Goal: Transaction & Acquisition: Purchase product/service

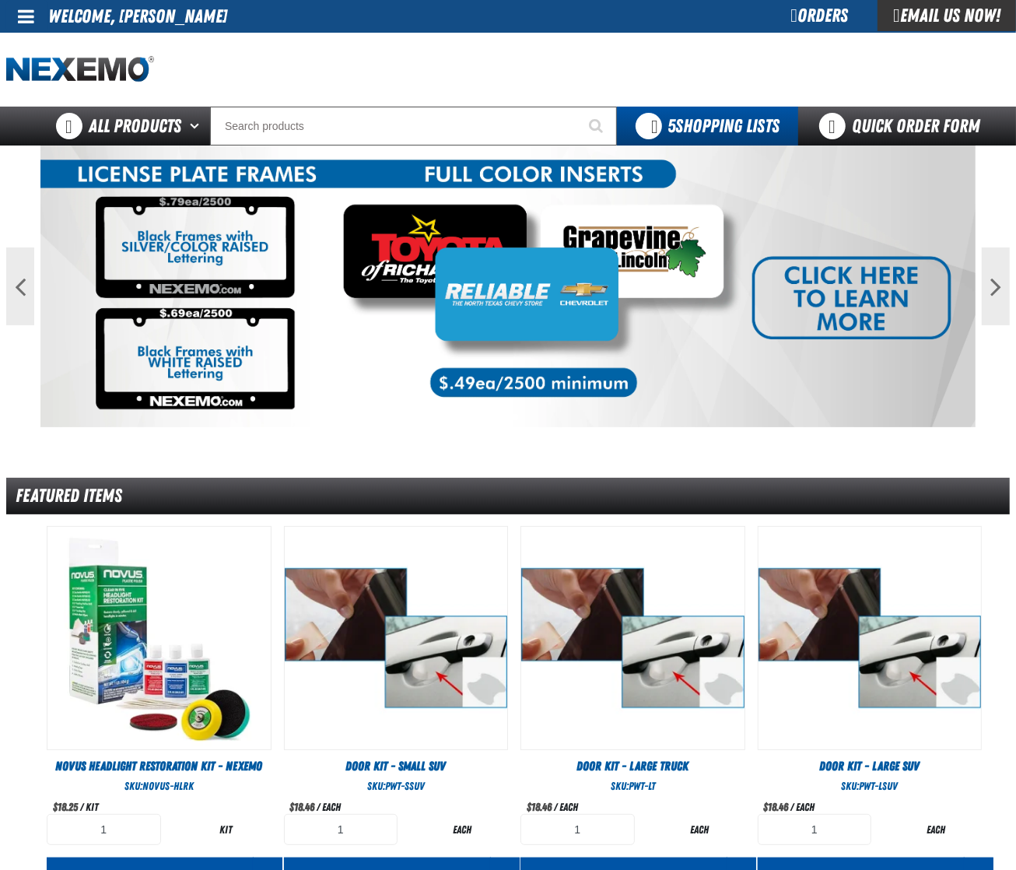
click at [21, 16] on span at bounding box center [26, 16] width 16 height 19
click at [40, 79] on link "Sign Out Sign Out" at bounding box center [39, 75] width 53 height 15
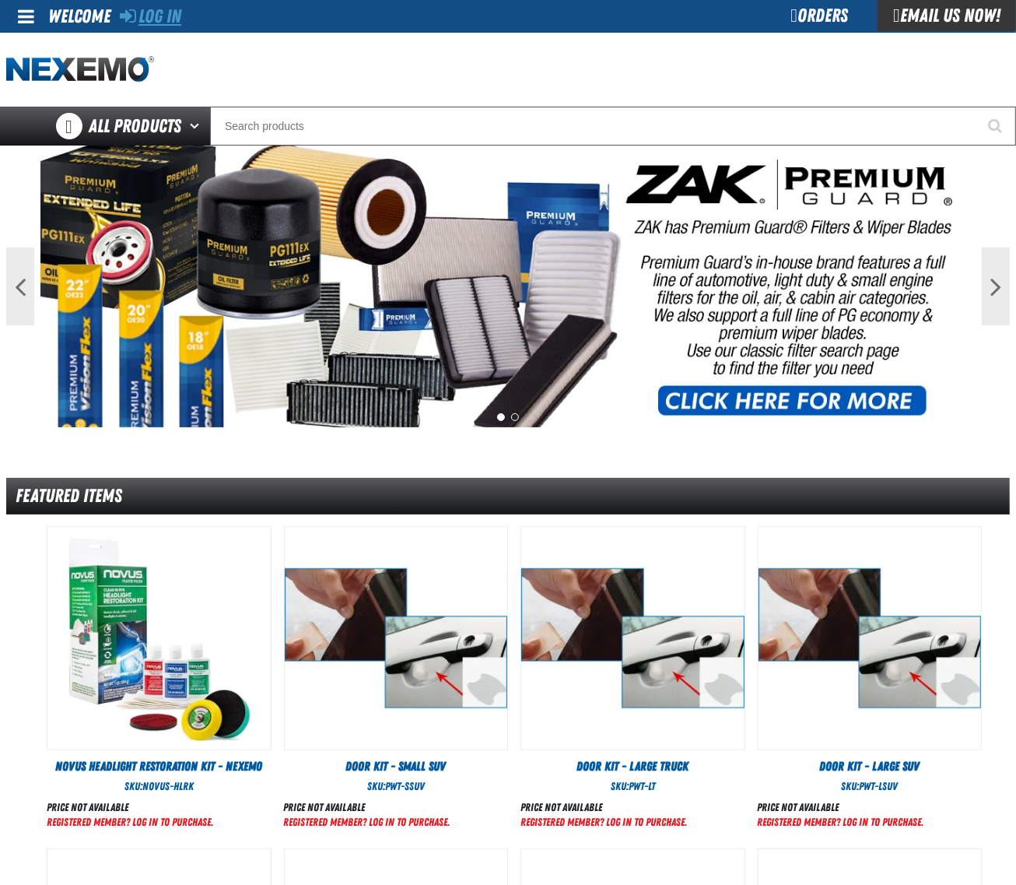
click at [145, 16] on link "Log In" at bounding box center [150, 16] width 61 height 22
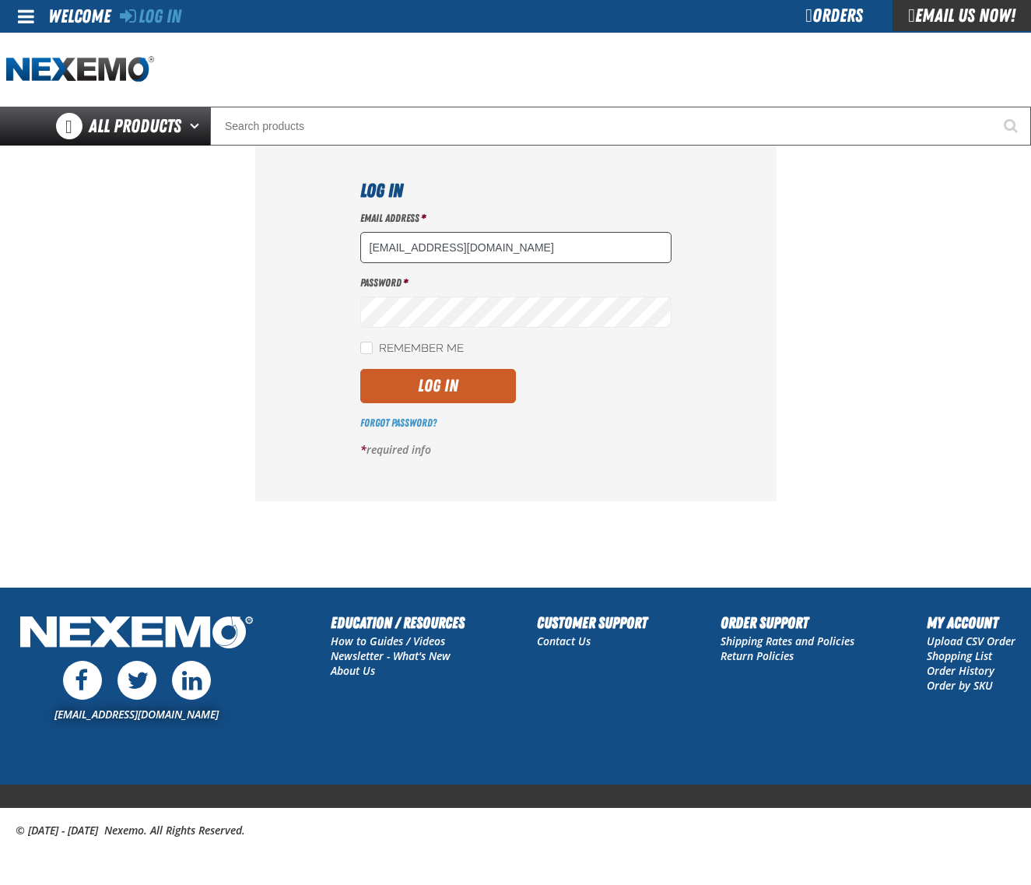
click at [556, 261] on input "dloerzel@vtaig.com" at bounding box center [515, 247] width 311 height 31
type input "dsmith04@vtaig.com"
click at [443, 402] on button "Log In" at bounding box center [438, 386] width 156 height 34
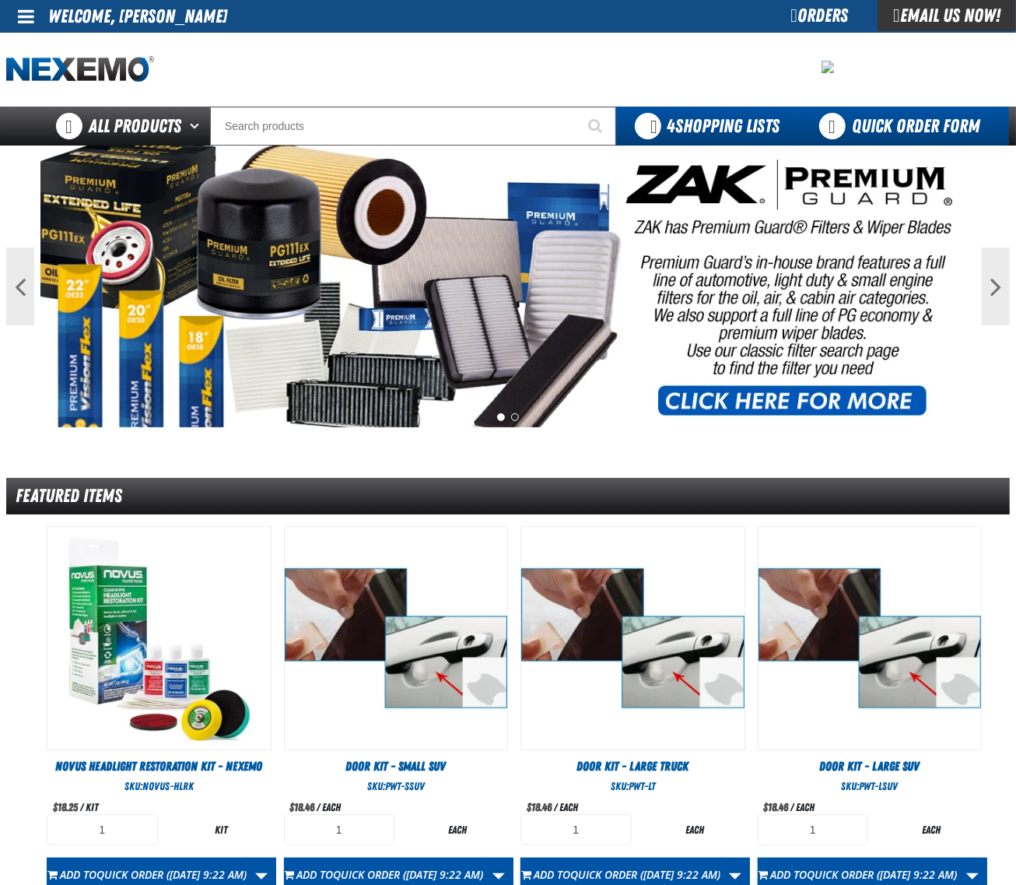
click at [899, 118] on link "Quick Order Form" at bounding box center [903, 126] width 211 height 39
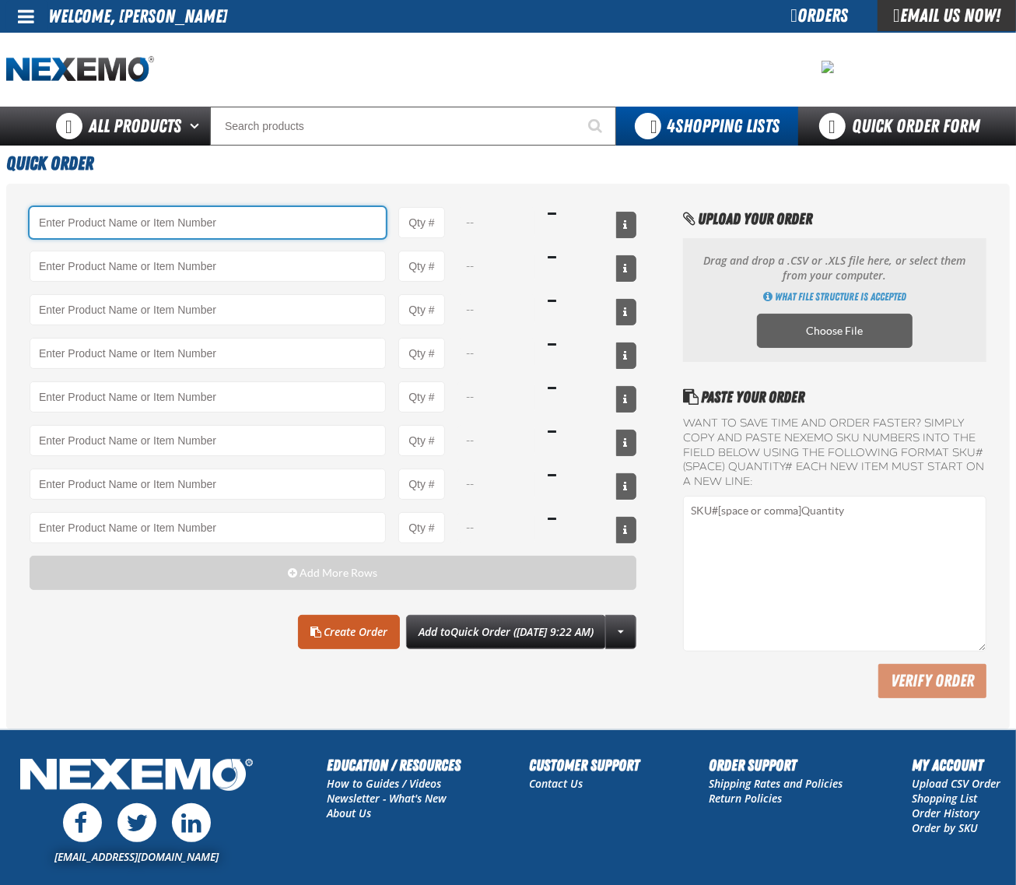
click at [191, 227] on input "Product" at bounding box center [208, 222] width 356 height 31
paste input "AC100"
type input "AC100 - Ventilation Treatment - ZAK Products"
type input "1"
type input "AC100 - Ventilation Treatment - ZAK Products"
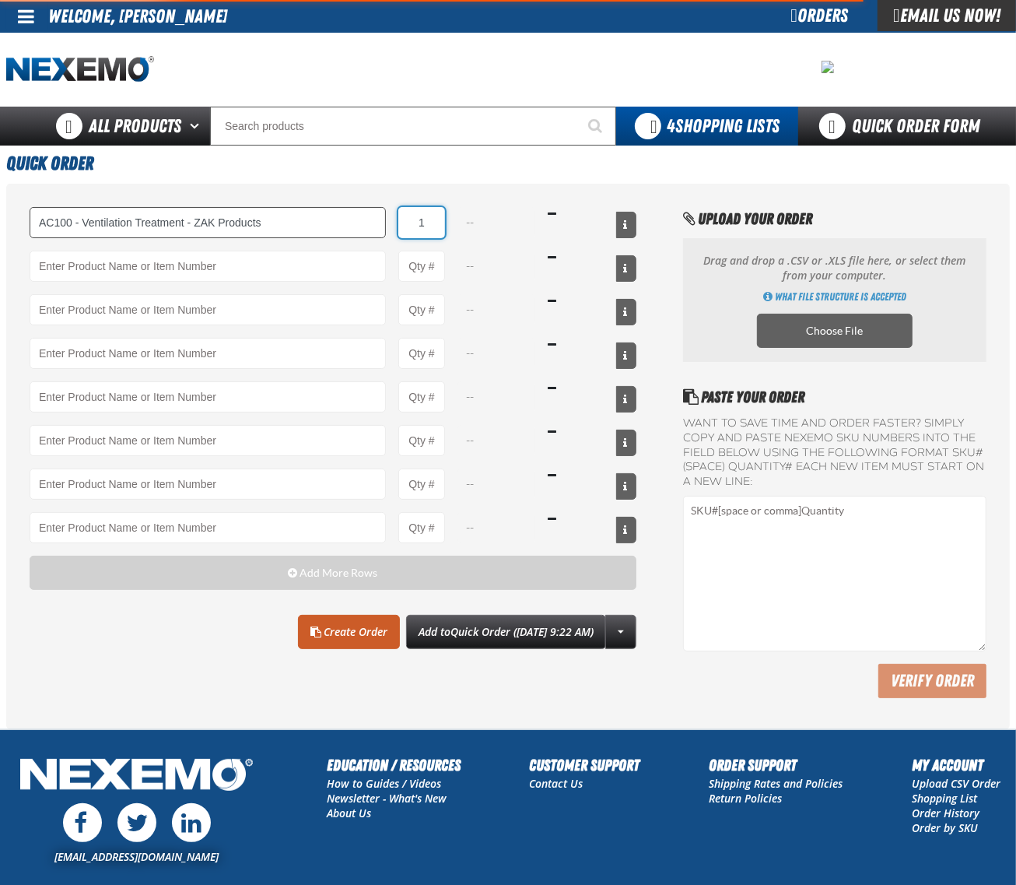
select select "can"
type input "24"
type input "AC100 - Ventilation Treatment - ZAK Products"
type input "24"
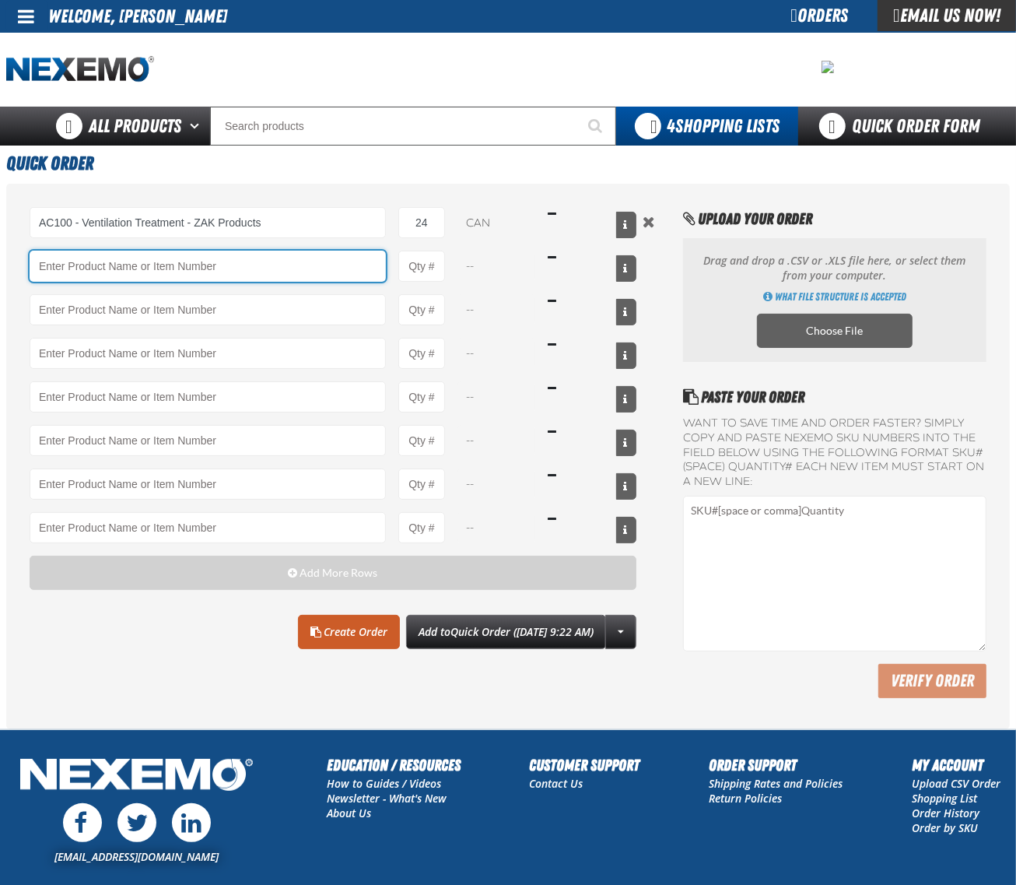
paste input "C500"
type input "C500 - Synthetic Engine Oil Booster - ZAK Products"
type input "1"
type input "C500 - Synthetic Engine Oil Booster - ZAK Products"
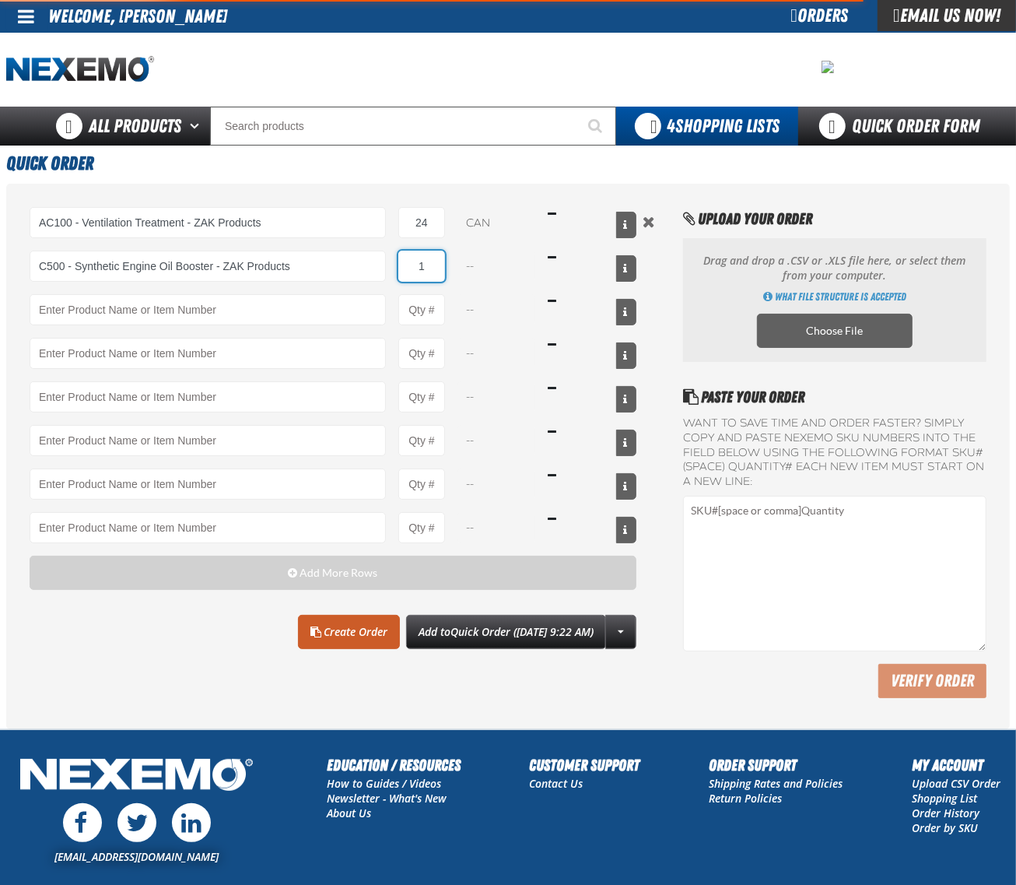
select select "bottle"
type input "96"
type input "C500 - Synthetic Engine Oil Booster - ZAK Products"
type input "96"
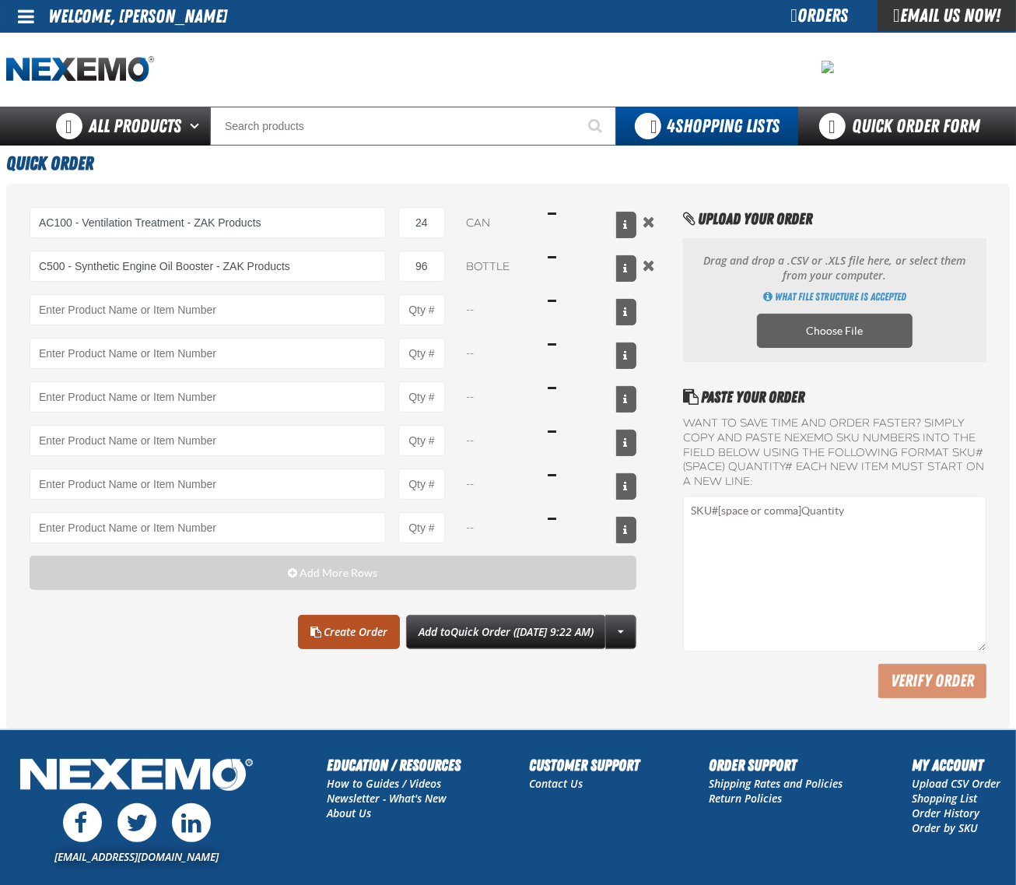
click at [331, 647] on link "Create Order" at bounding box center [349, 632] width 102 height 34
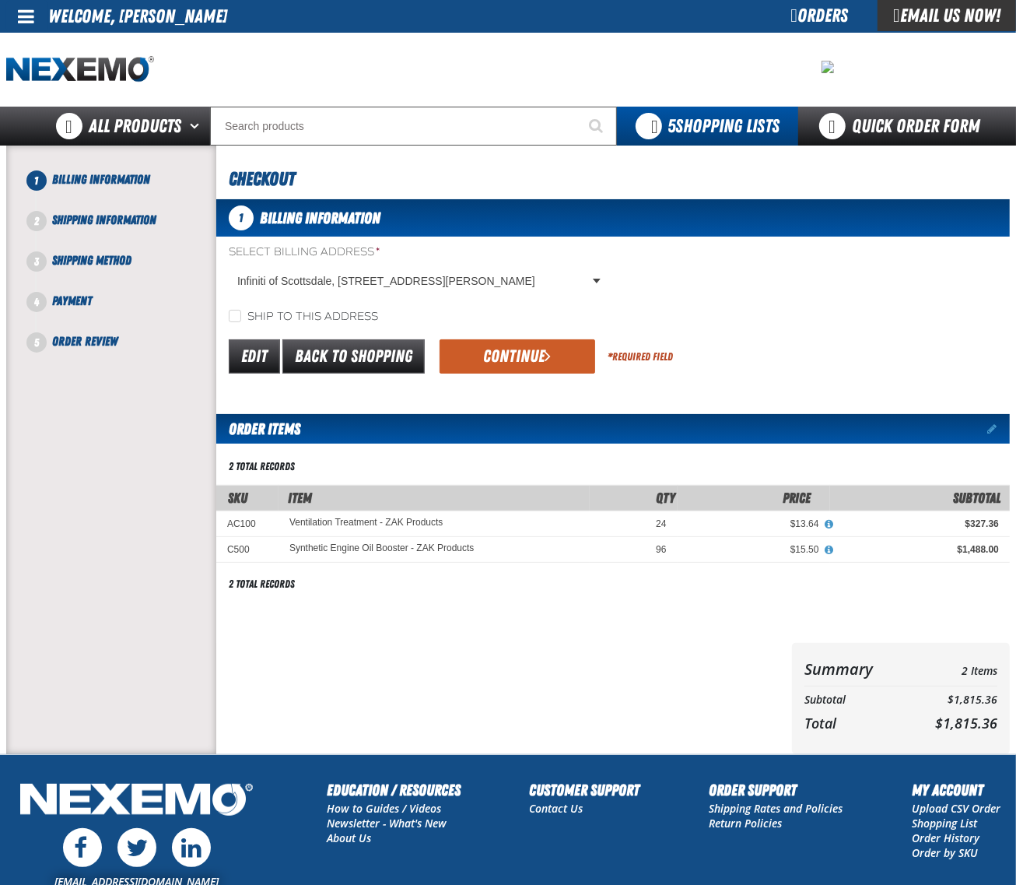
click at [317, 313] on label "Ship to this address" at bounding box center [303, 317] width 149 height 15
click at [241, 313] on input "Ship to this address" at bounding box center [235, 316] width 12 height 12
checkbox input "true"
click at [499, 337] on div "Edit Back to Shopping Continue * Required Field" at bounding box center [613, 357] width 794 height 40
click at [503, 348] on button "Continue" at bounding box center [518, 356] width 156 height 34
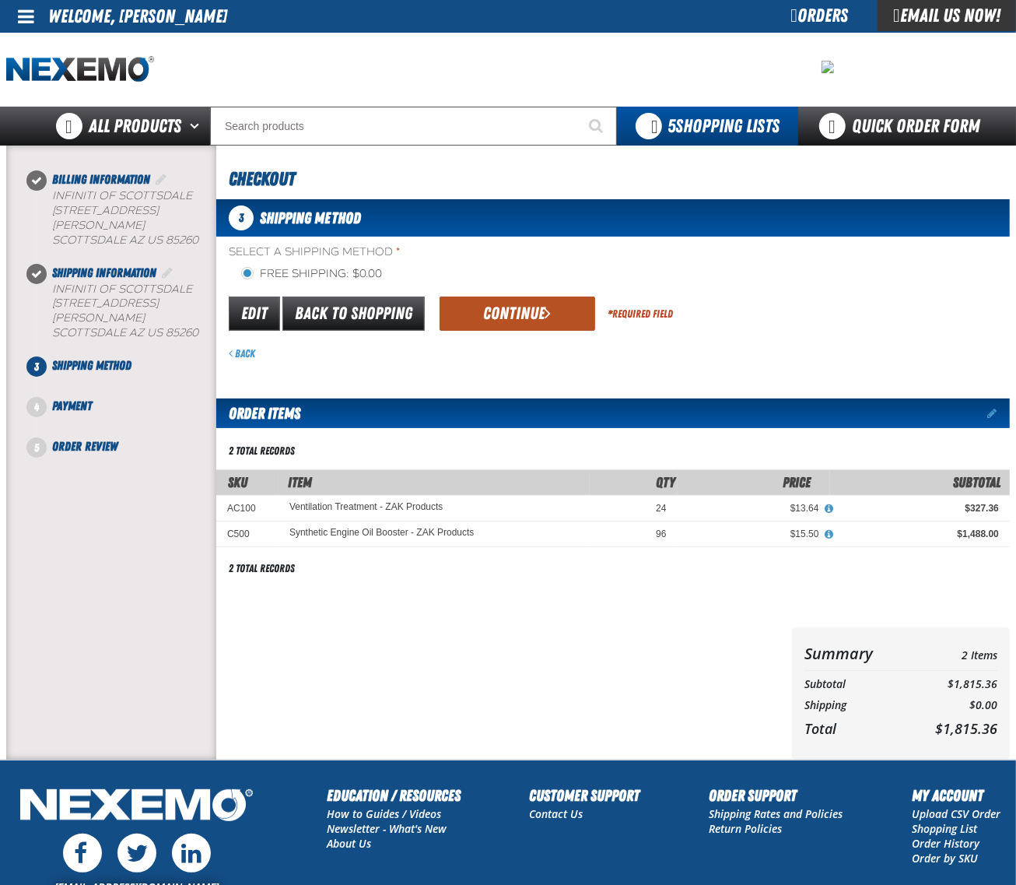
click at [503, 308] on button "Continue" at bounding box center [518, 313] width 156 height 34
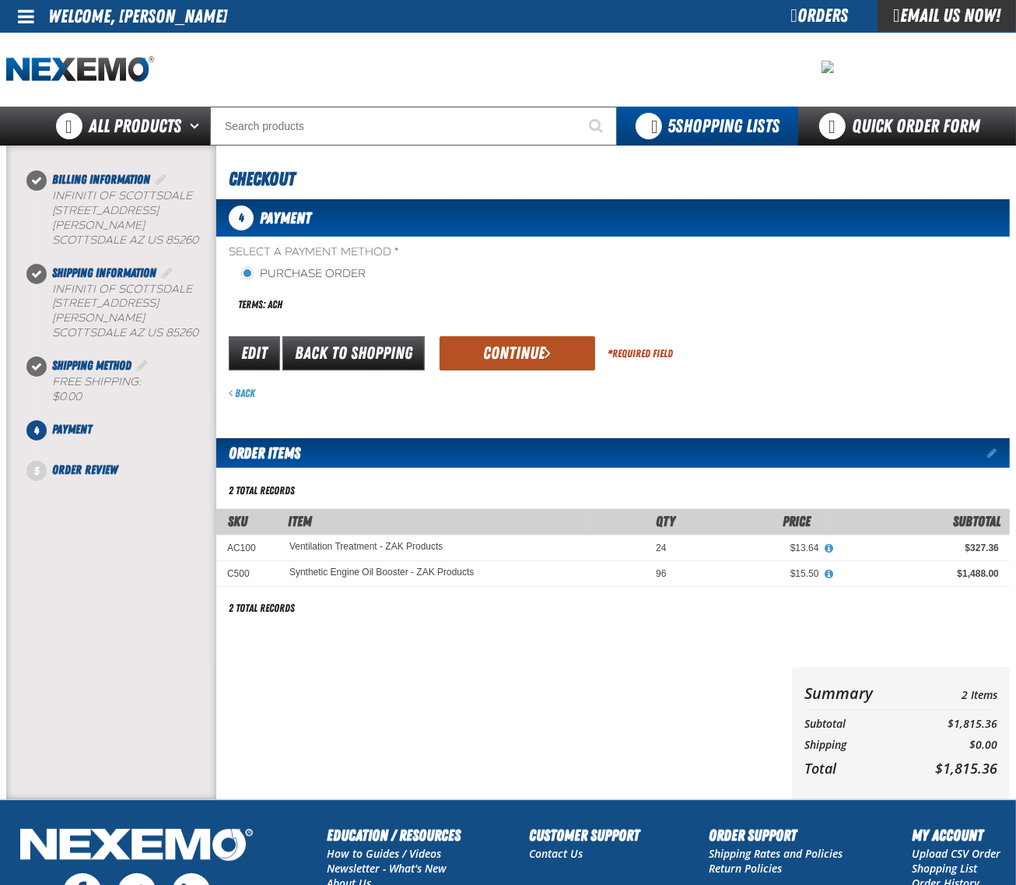
click at [499, 356] on button "Continue" at bounding box center [518, 353] width 156 height 34
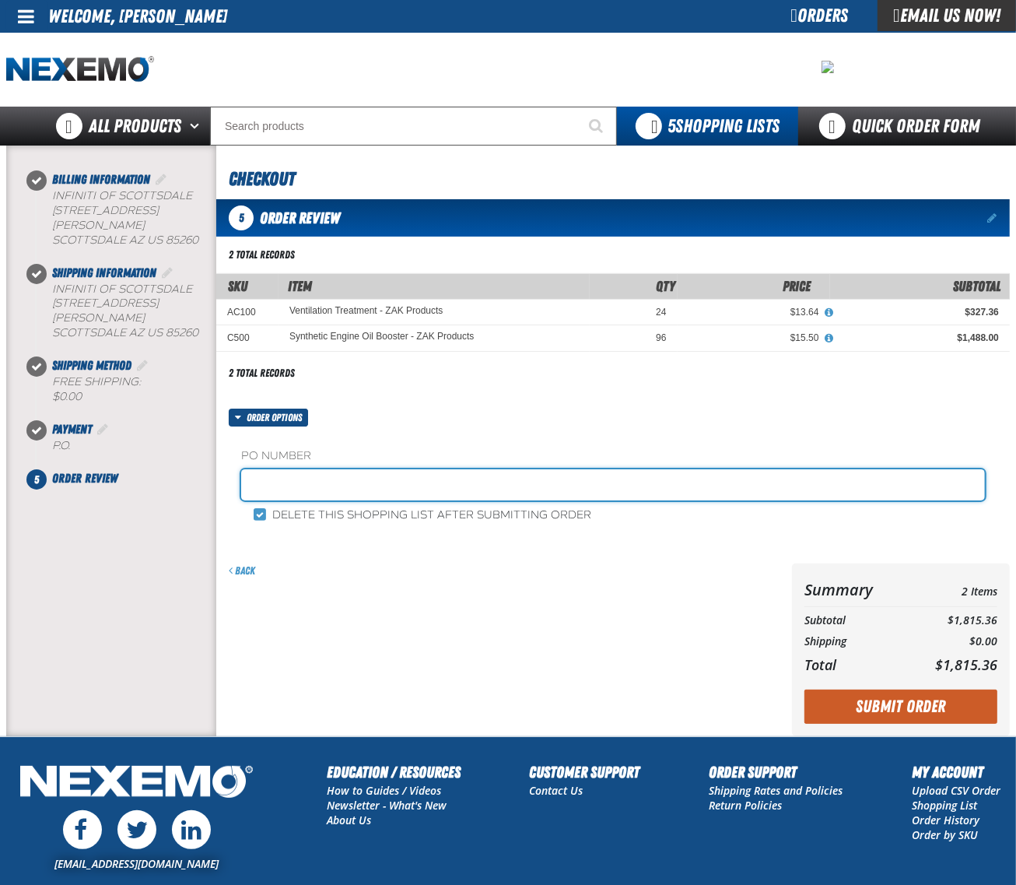
click at [402, 475] on input "text" at bounding box center [613, 484] width 744 height 31
type input "1003ICHEM"
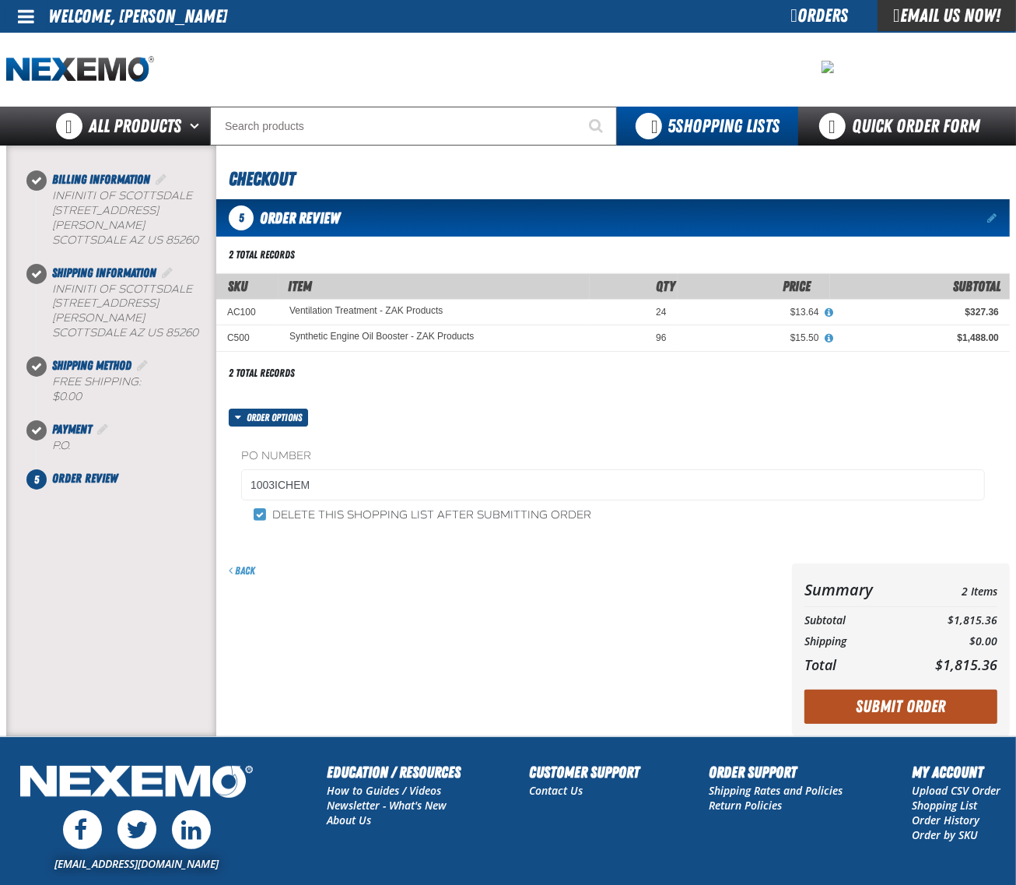
click at [909, 702] on button "Submit Order" at bounding box center [901, 706] width 193 height 34
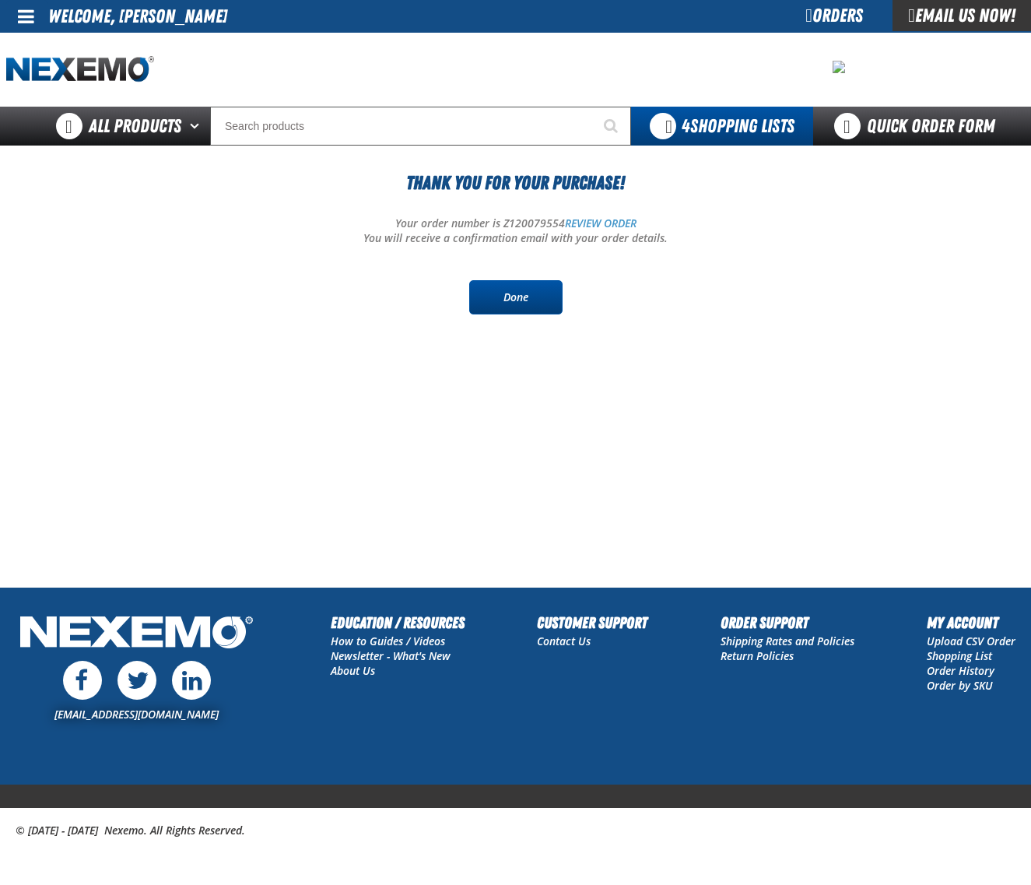
click at [486, 289] on link "Done" at bounding box center [515, 297] width 93 height 34
